Goal: Learn about a topic: Learn about a topic

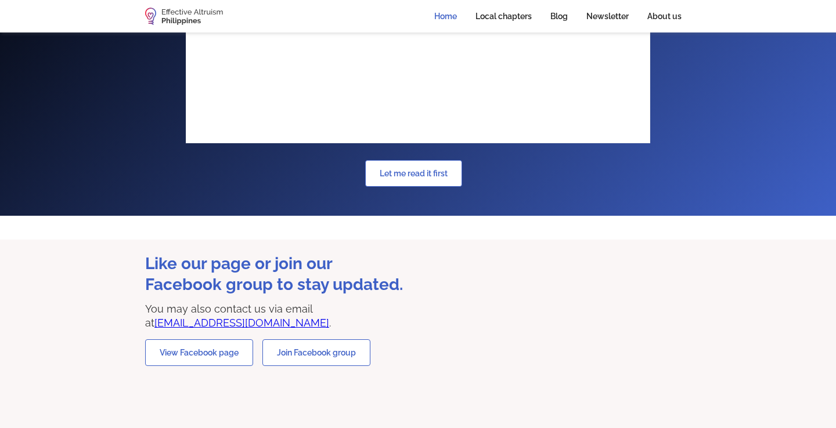
scroll to position [1592, 0]
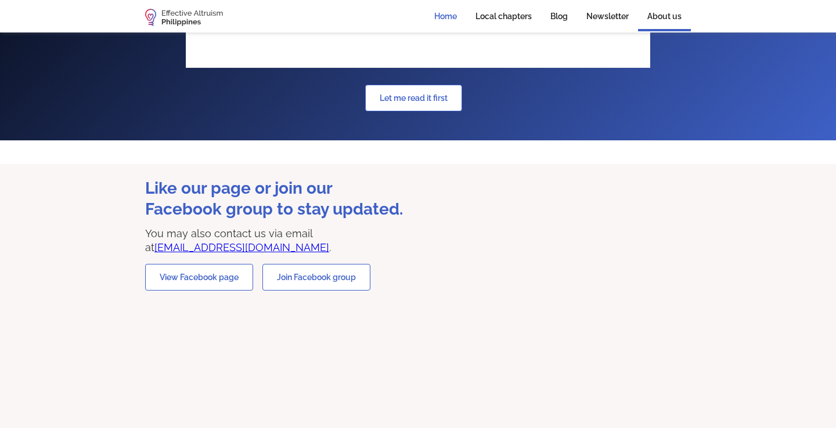
click at [677, 16] on link "About us" at bounding box center [664, 17] width 53 height 28
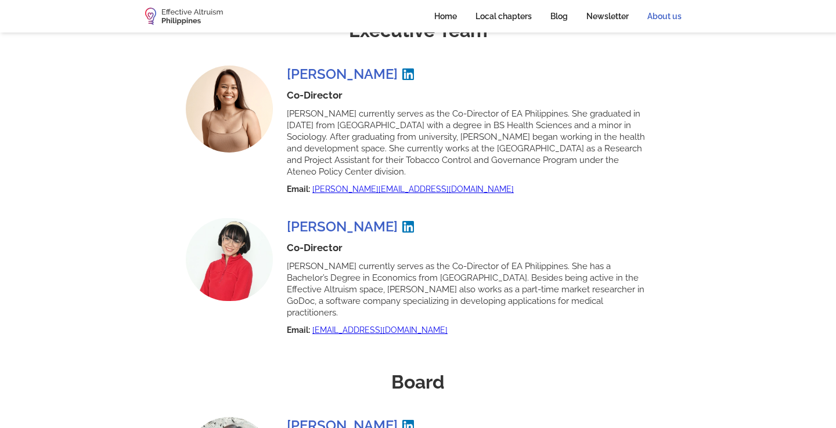
scroll to position [137, 0]
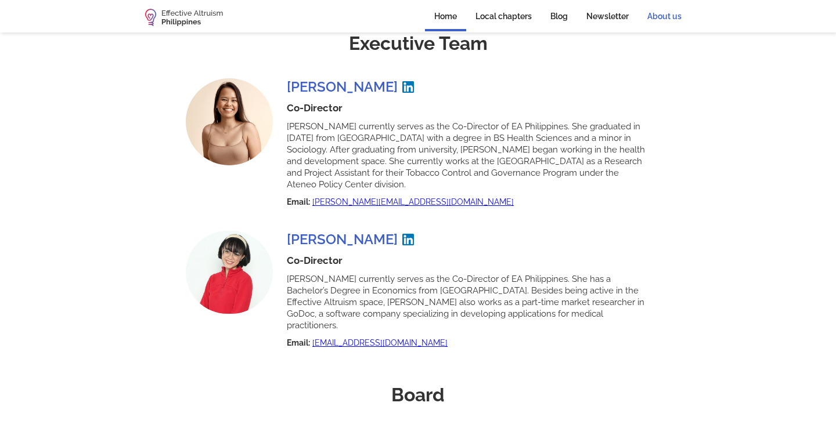
click at [452, 19] on link "Home" at bounding box center [445, 17] width 41 height 28
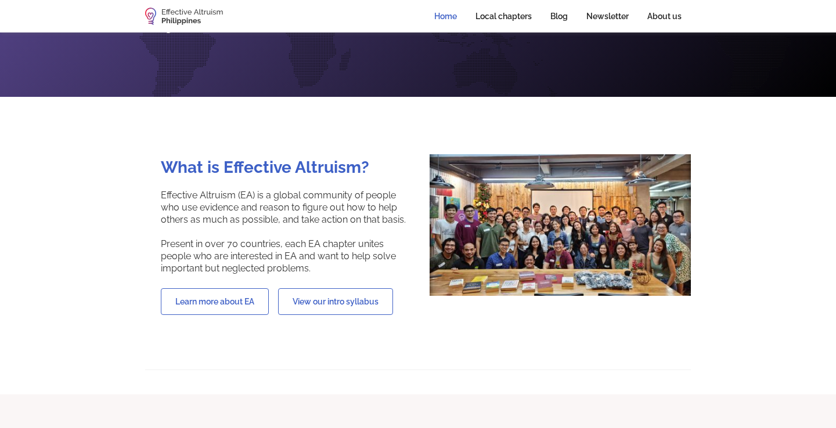
scroll to position [186, 0]
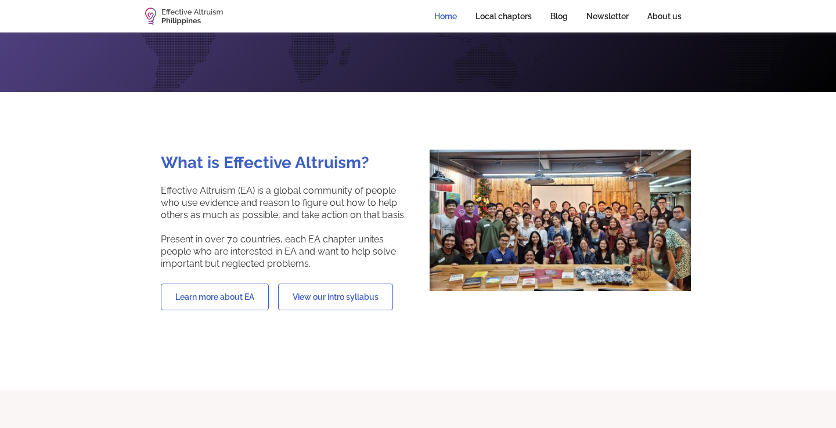
click at [356, 284] on link "View our intro syllabus" at bounding box center [335, 297] width 115 height 27
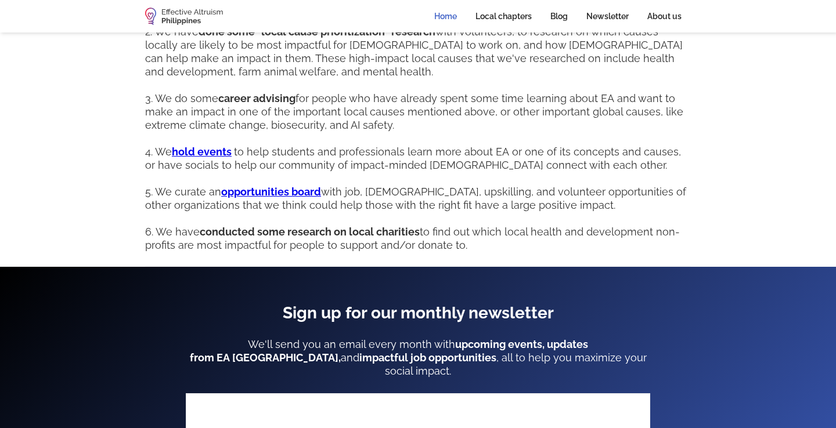
scroll to position [1087, 0]
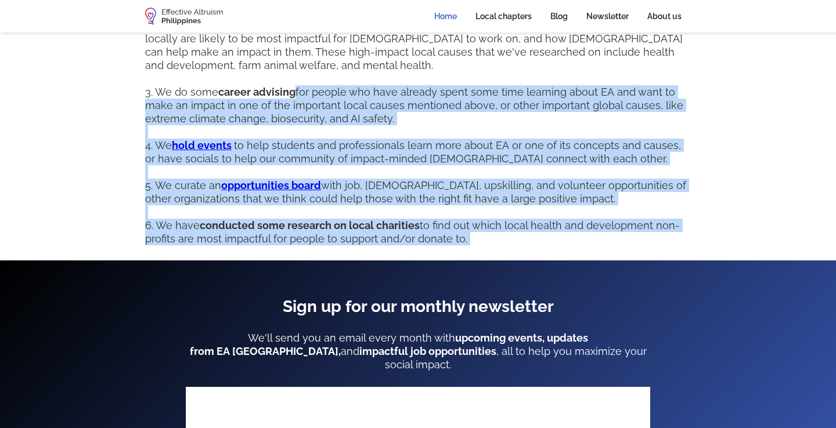
drag, startPoint x: 520, startPoint y: 248, endPoint x: 467, endPoint y: 104, distance: 153.0
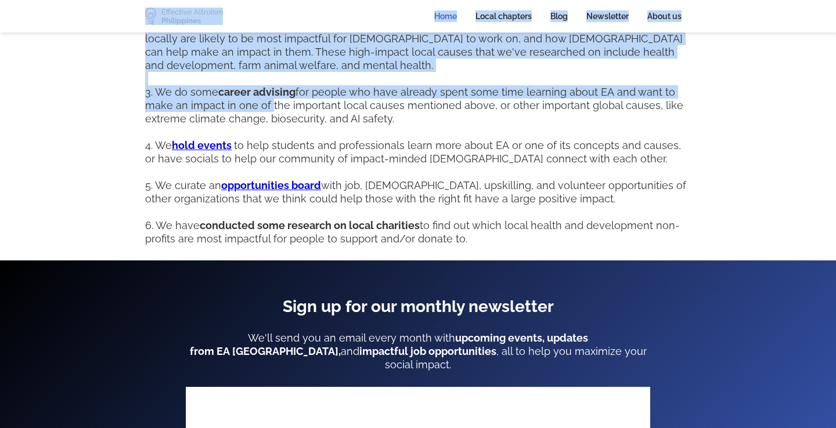
drag, startPoint x: 269, startPoint y: 93, endPoint x: 269, endPoint y: 28, distance: 65.0
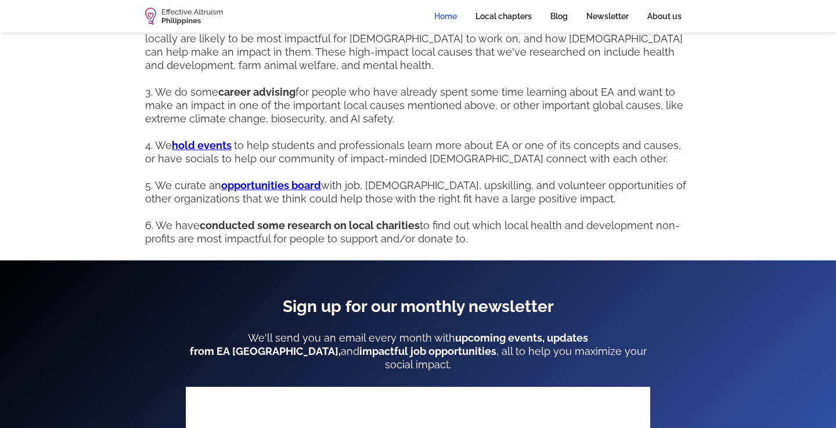
click at [323, 93] on p "1. We provide support to local EA student chapters , such as EA Blue in the Ate…" at bounding box center [418, 105] width 546 height 280
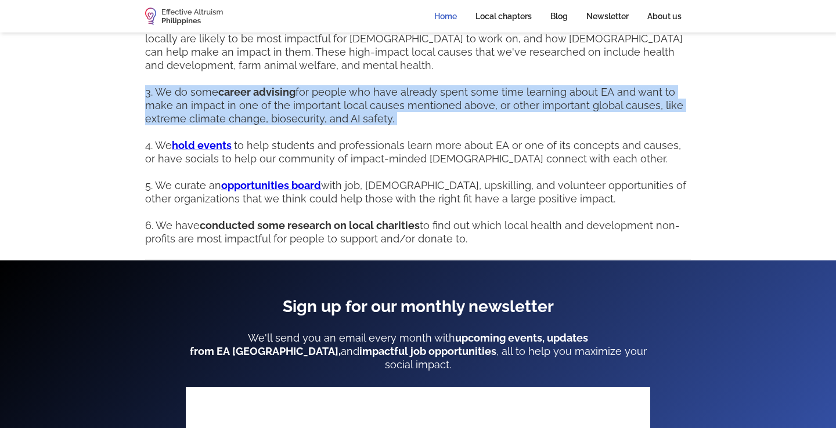
click at [323, 93] on p "1. We provide support to local EA student chapters , such as EA Blue in the Ate…" at bounding box center [418, 105] width 546 height 280
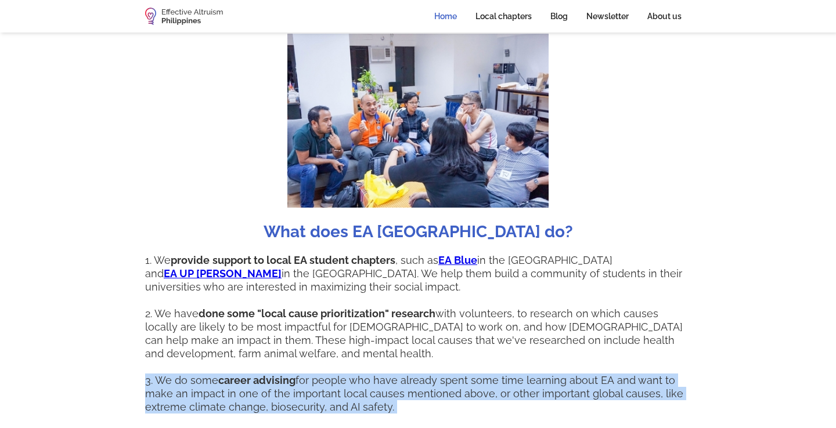
scroll to position [796, 0]
